Goal: Task Accomplishment & Management: Use online tool/utility

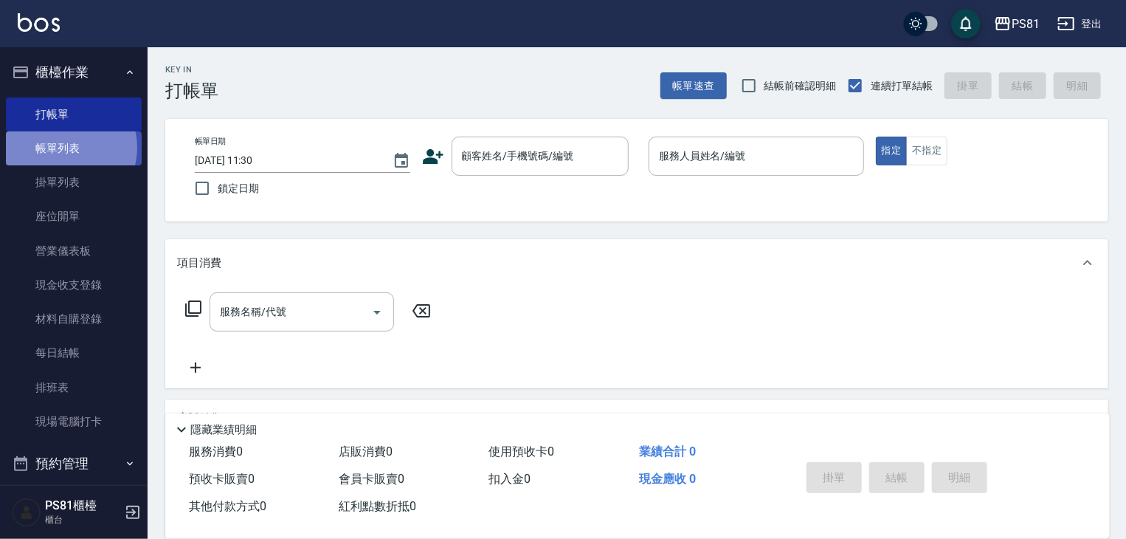
click at [66, 148] on link "帳單列表" at bounding box center [74, 148] width 136 height 34
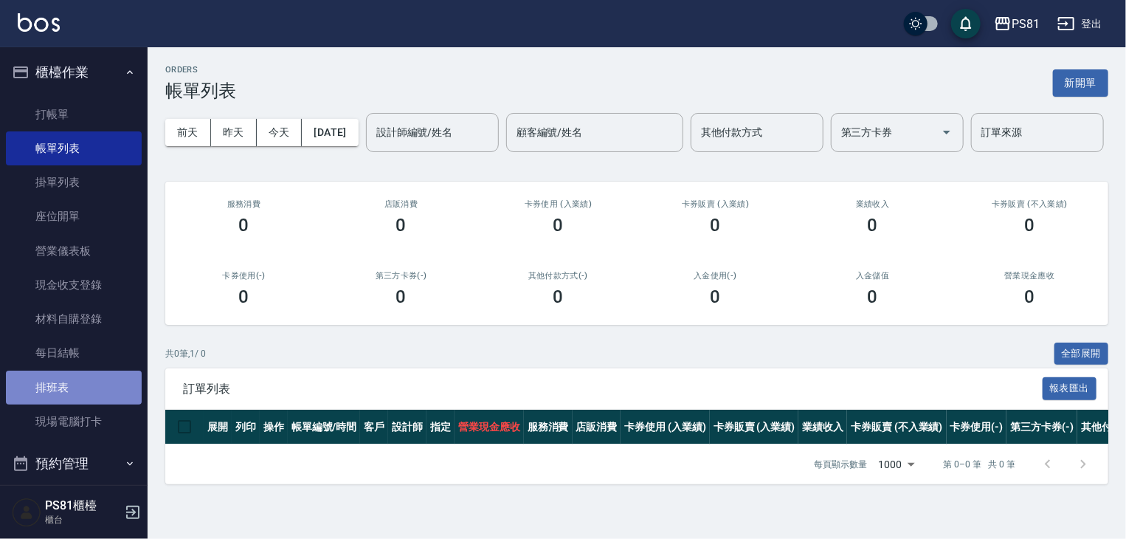
click at [99, 393] on link "排班表" at bounding box center [74, 388] width 136 height 34
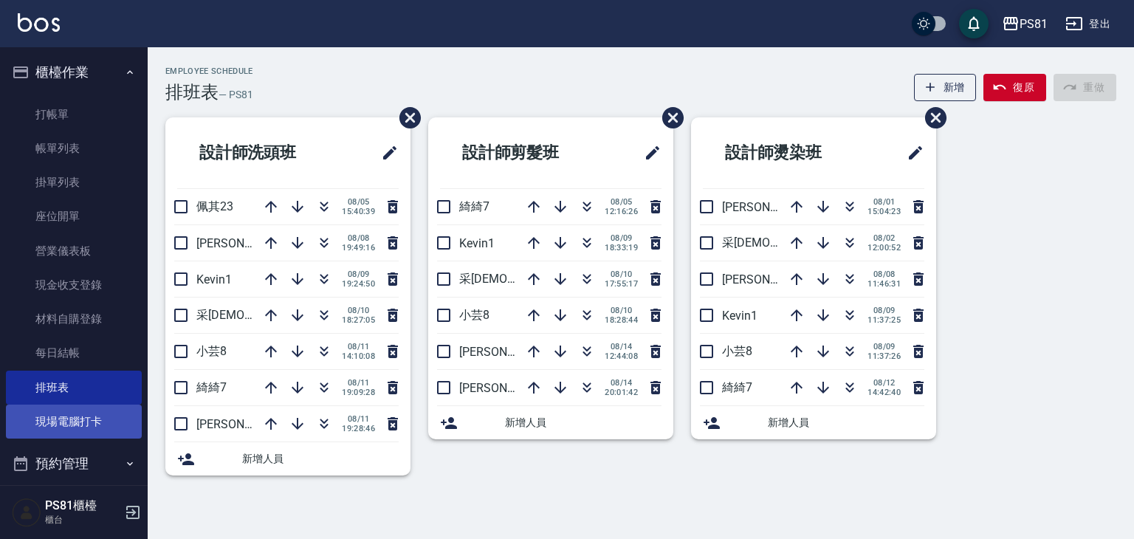
click at [100, 423] on link "現場電腦打卡" at bounding box center [74, 421] width 136 height 34
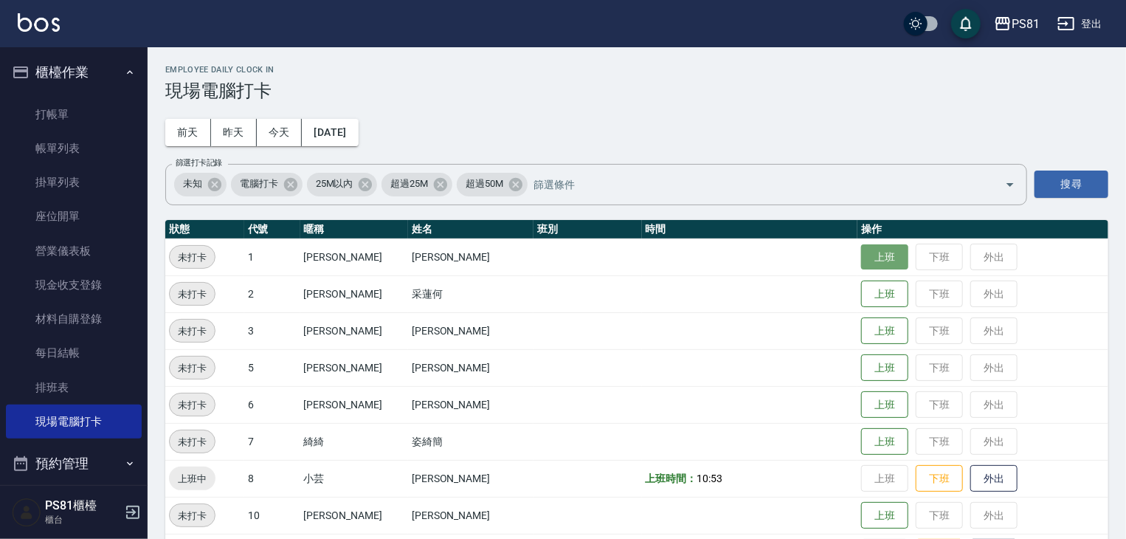
click at [868, 258] on button "上班" at bounding box center [884, 257] width 47 height 26
